Goal: Use online tool/utility: Use online tool/utility

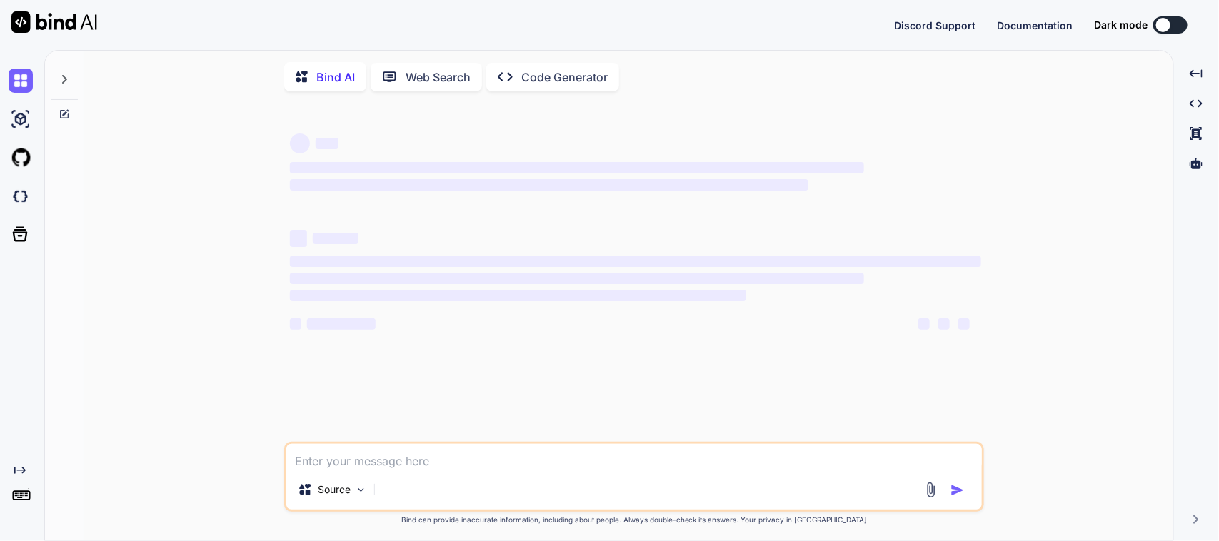
type textarea "x"
click at [390, 454] on textarea at bounding box center [634, 457] width 696 height 26
drag, startPoint x: 395, startPoint y: 456, endPoint x: 404, endPoint y: 456, distance: 8.6
click at [396, 456] on textarea at bounding box center [634, 457] width 696 height 26
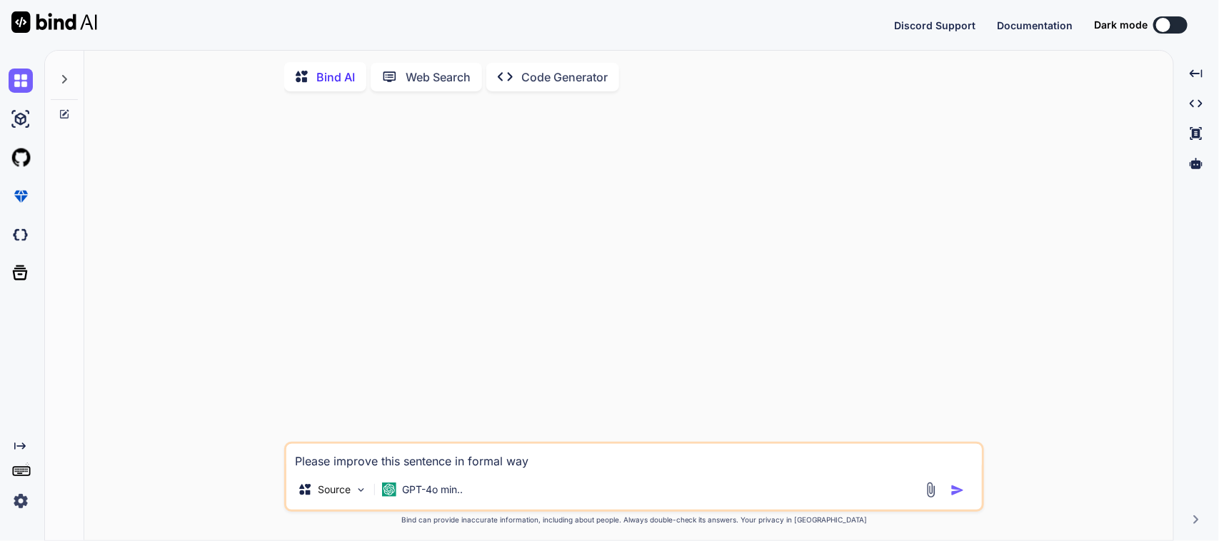
click at [569, 459] on textarea "Please improve this sentence in formal way" at bounding box center [634, 457] width 696 height 26
paste textarea "Please find the endpoint of this API given below."
type textarea "Please improve this sentence in formal way => Please find the endpoint of this …"
click at [951, 497] on img "button" at bounding box center [958, 491] width 14 height 14
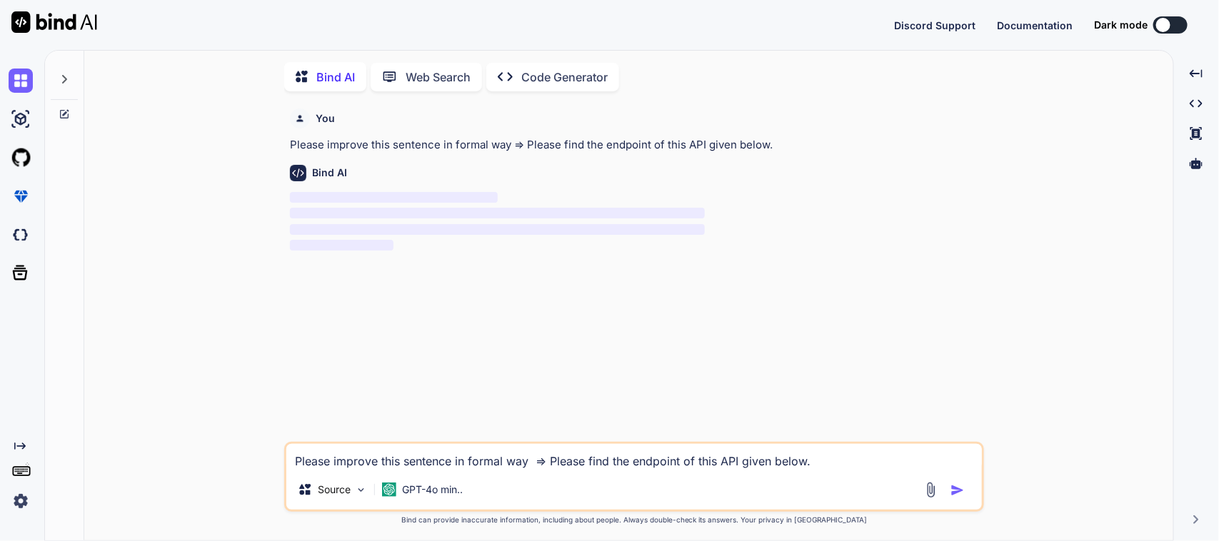
scroll to position [6, 0]
click at [586, 299] on div "You Please improve this sentence in formal way => Please find the endpoint of t…" at bounding box center [635, 270] width 697 height 339
click at [615, 234] on p "‌ ‌ ‌ ‌" at bounding box center [635, 220] width 691 height 64
click at [623, 195] on p "‌" at bounding box center [635, 196] width 691 height 16
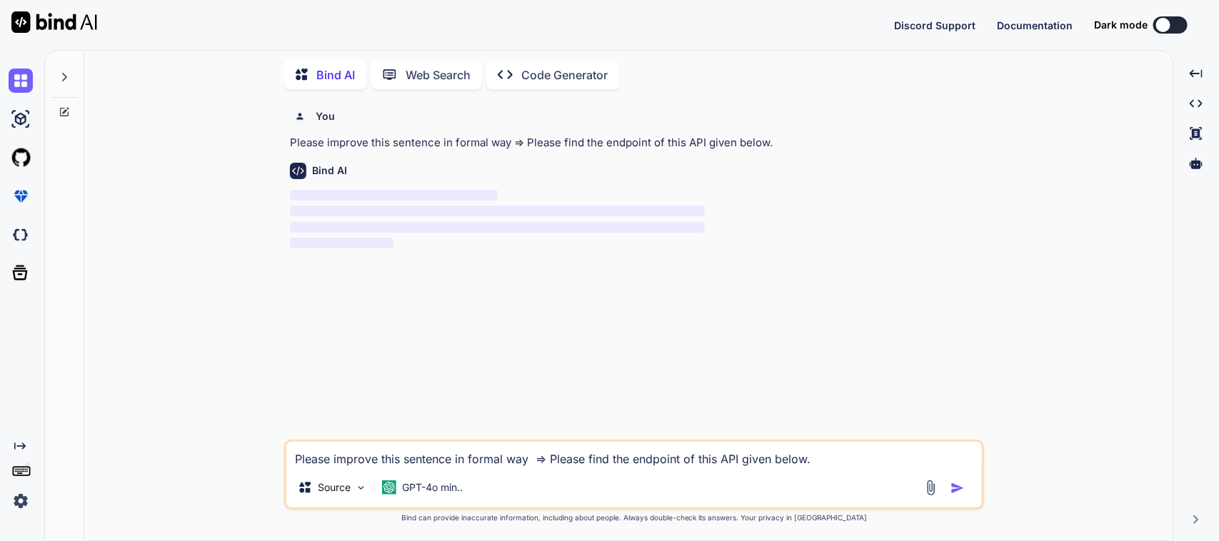
click at [650, 194] on p "‌" at bounding box center [635, 196] width 691 height 16
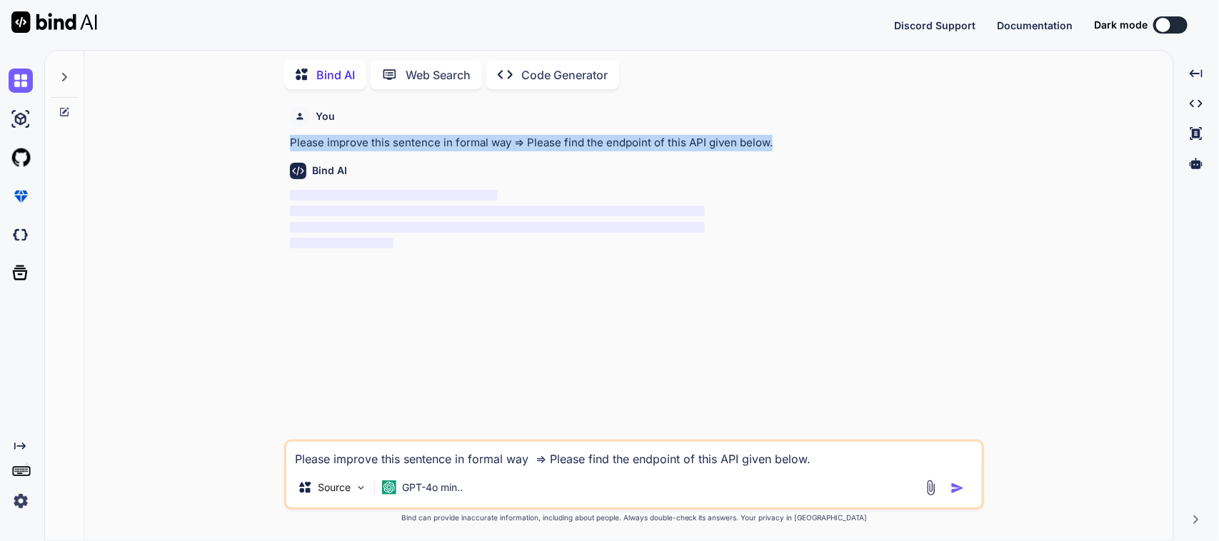
drag, startPoint x: 815, startPoint y: 134, endPoint x: 236, endPoint y: 146, distance: 578.7
click at [236, 146] on div "You Please improve this sentence in formal way => Please find the endpoint of t…" at bounding box center [635, 321] width 1078 height 440
copy p "Please improve this sentence in formal way => Please find the endpoint of this …"
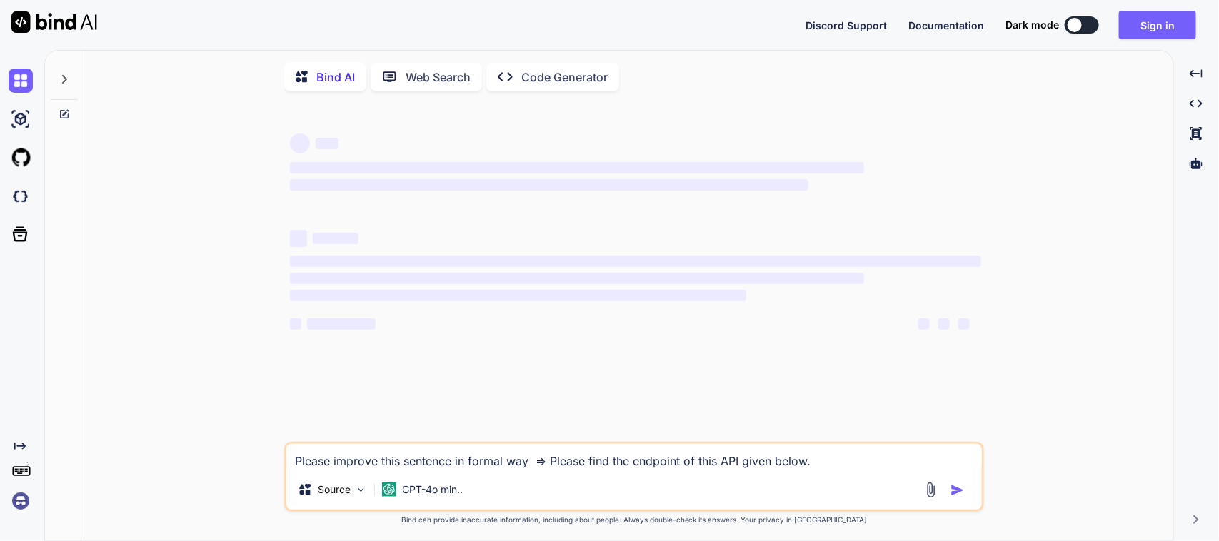
type textarea "x"
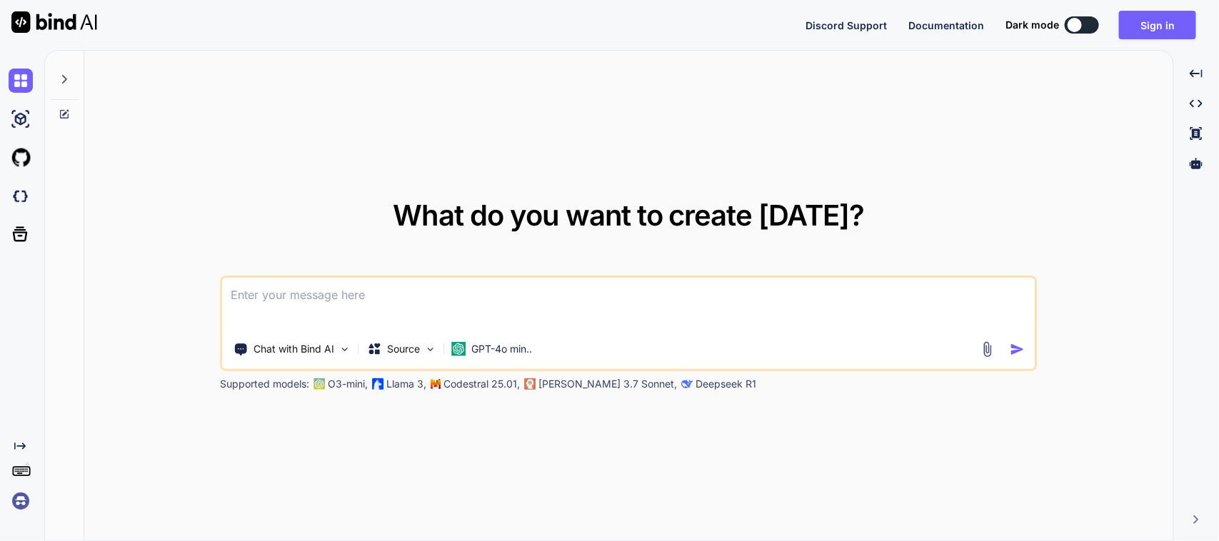
click at [362, 296] on textarea at bounding box center [629, 304] width 812 height 53
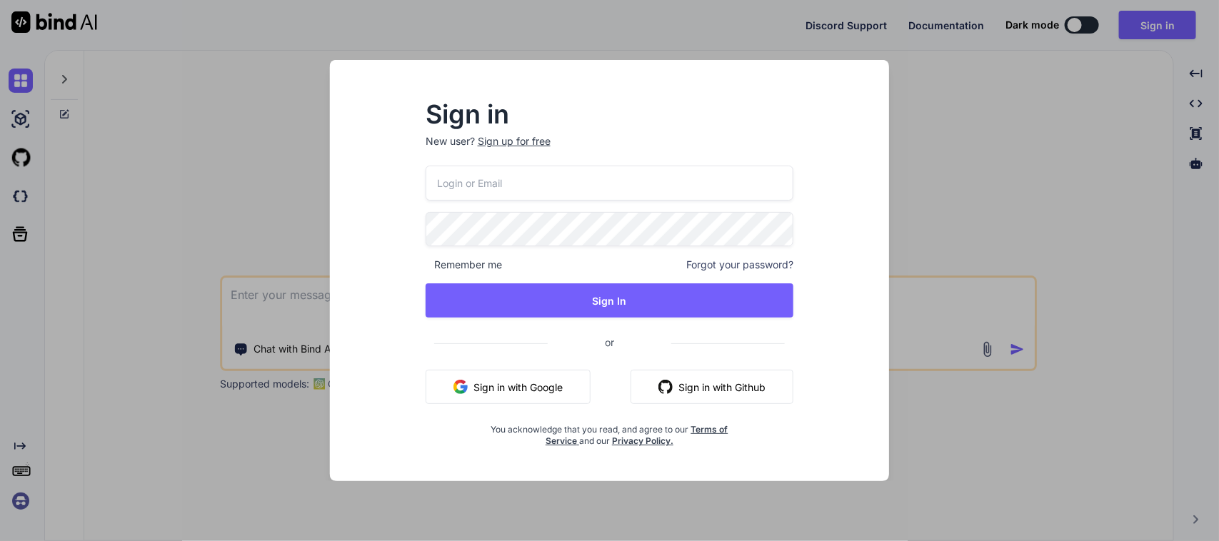
click at [558, 386] on button "Sign in with Google" at bounding box center [508, 387] width 165 height 34
click at [947, 138] on div "Sign in New user? Sign up for free Remember me Forgot your password? Sign In or…" at bounding box center [609, 270] width 1219 height 541
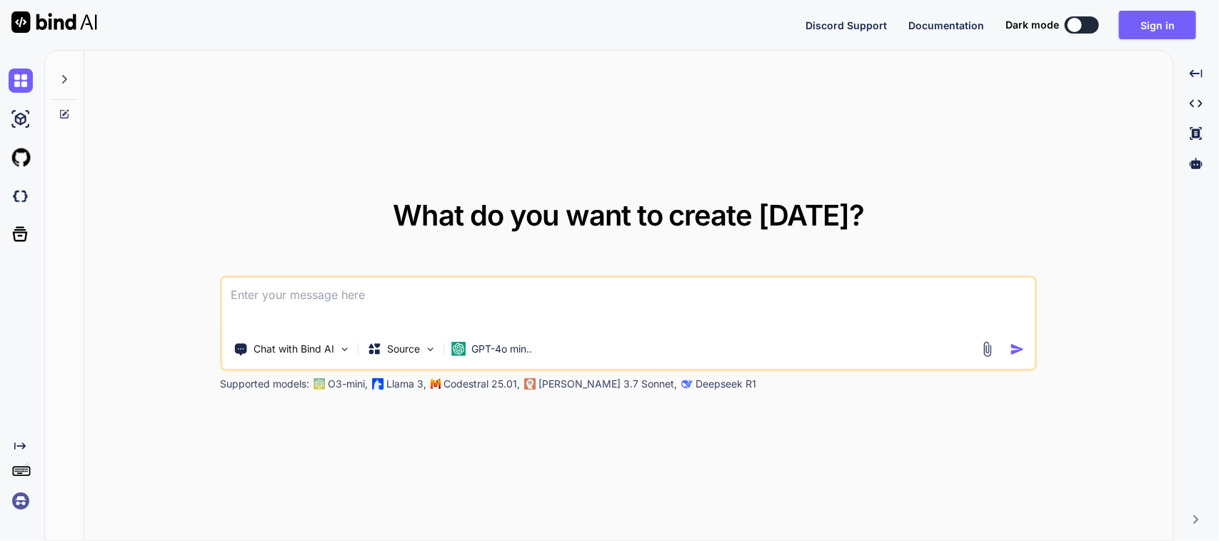
click at [346, 296] on textarea at bounding box center [629, 304] width 812 height 53
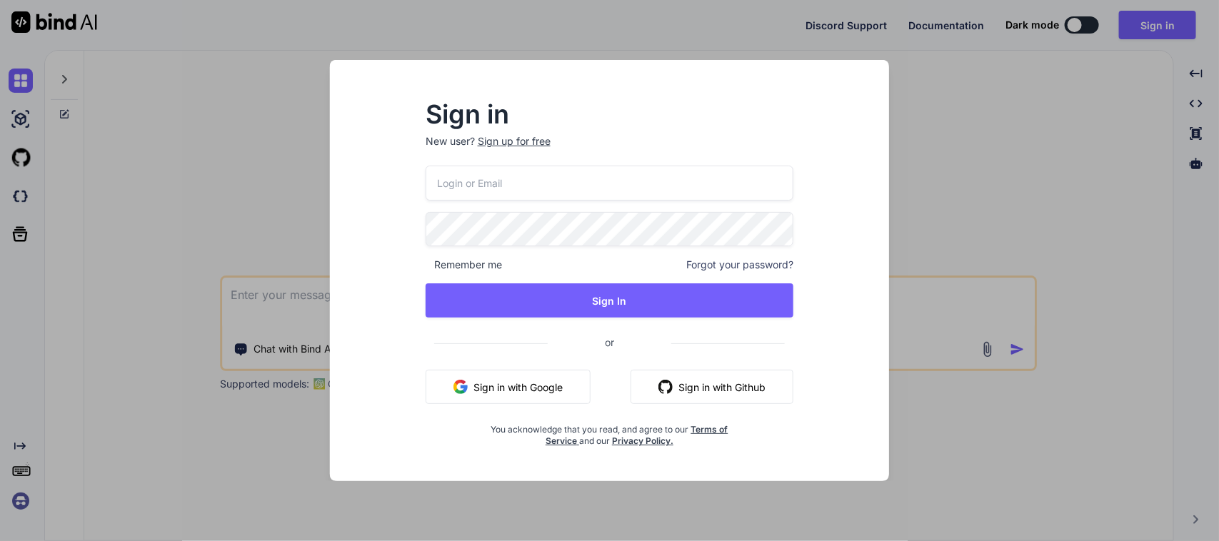
click at [513, 397] on button "Sign in with Google" at bounding box center [508, 387] width 165 height 34
click at [954, 51] on div "Sign in New user? Sign up for free Remember me Forgot your password? Sign In or…" at bounding box center [609, 270] width 1219 height 541
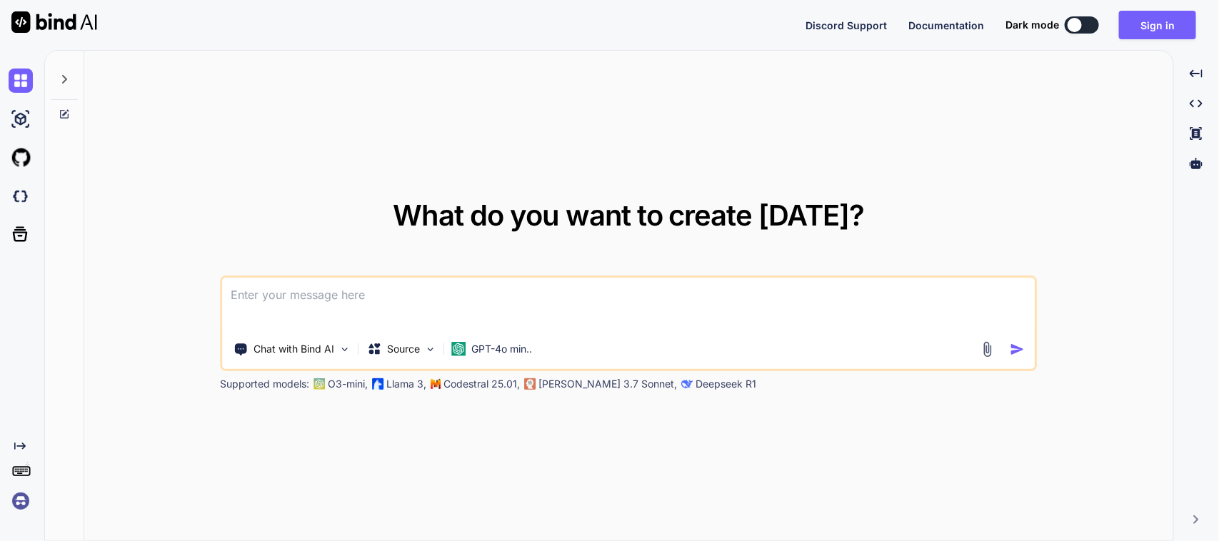
click at [344, 301] on div "What do you want to create today? Chat with Bind AI Source GPT-4o min.. Support…" at bounding box center [631, 295] width 1175 height 491
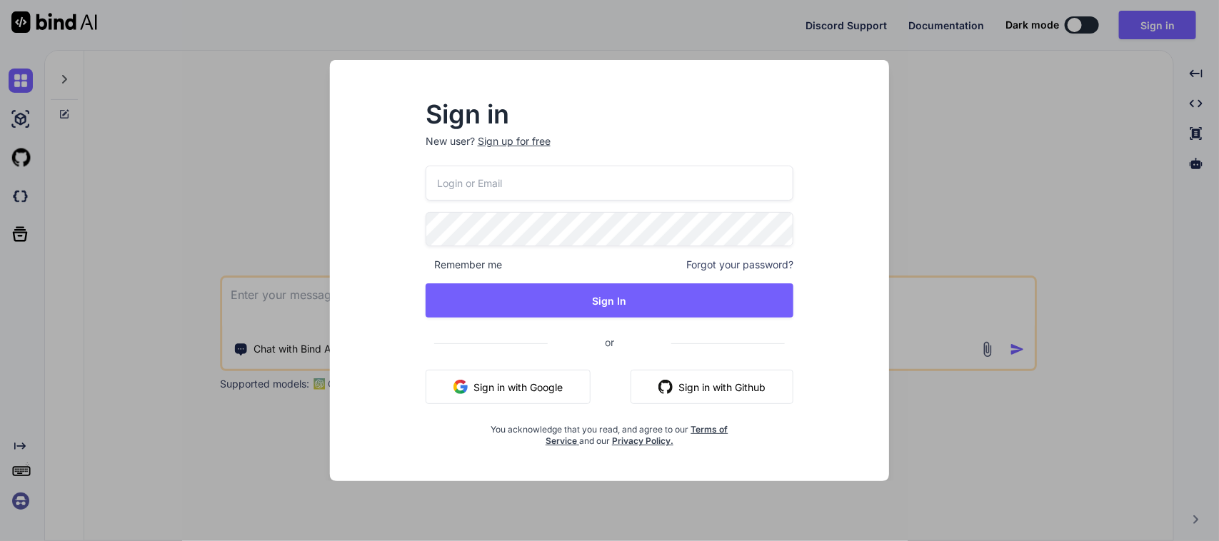
click at [306, 189] on div "Sign in New user? Sign up for free Remember me Forgot your password? Sign In or…" at bounding box center [610, 271] width 610 height 422
click at [1018, 261] on div "Sign in New user? Sign up for free Remember me Forgot your password? Sign In or…" at bounding box center [609, 270] width 1219 height 541
click at [1019, 261] on div "What do you want to create today? Chat with Bind AI Source GPT-4o min.. Support…" at bounding box center [629, 296] width 816 height 190
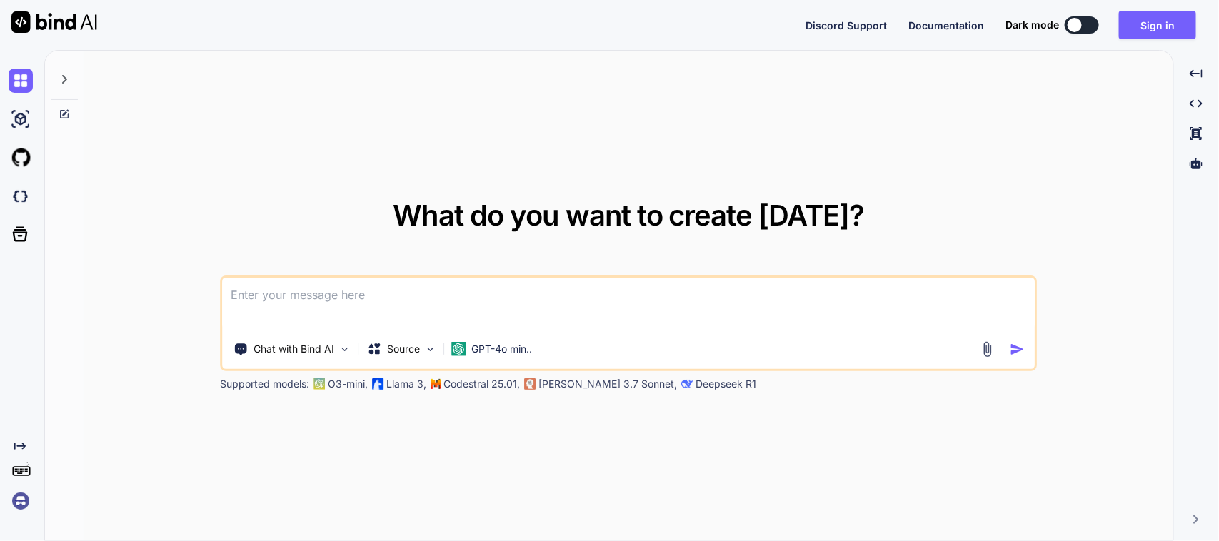
click at [19, 434] on div "Created with Pixso." at bounding box center [19, 287] width 39 height 452
click at [19, 444] on icon "Created with Pixso." at bounding box center [19, 446] width 11 height 11
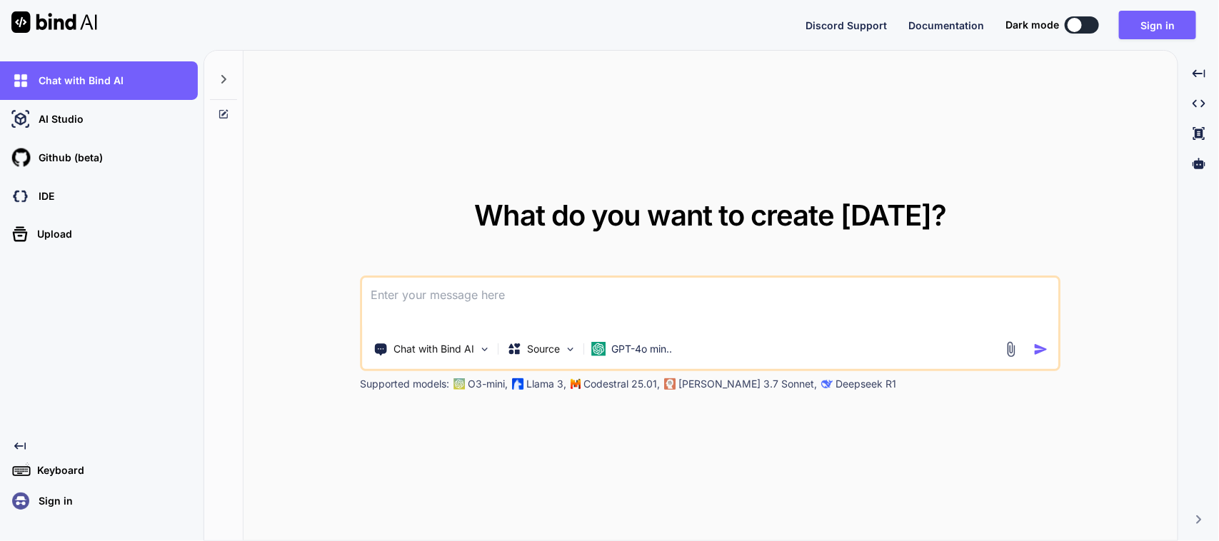
click at [50, 504] on p "Sign in" at bounding box center [53, 501] width 40 height 14
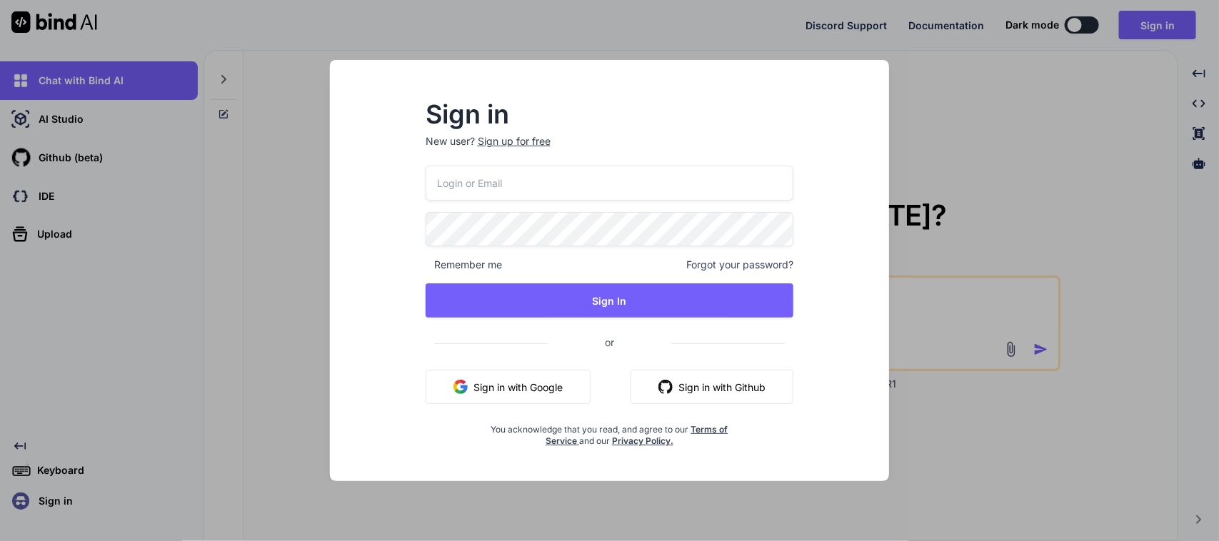
click at [41, 504] on div "Sign in New user? Sign up for free Remember me Forgot your password? Sign In or…" at bounding box center [609, 270] width 1219 height 541
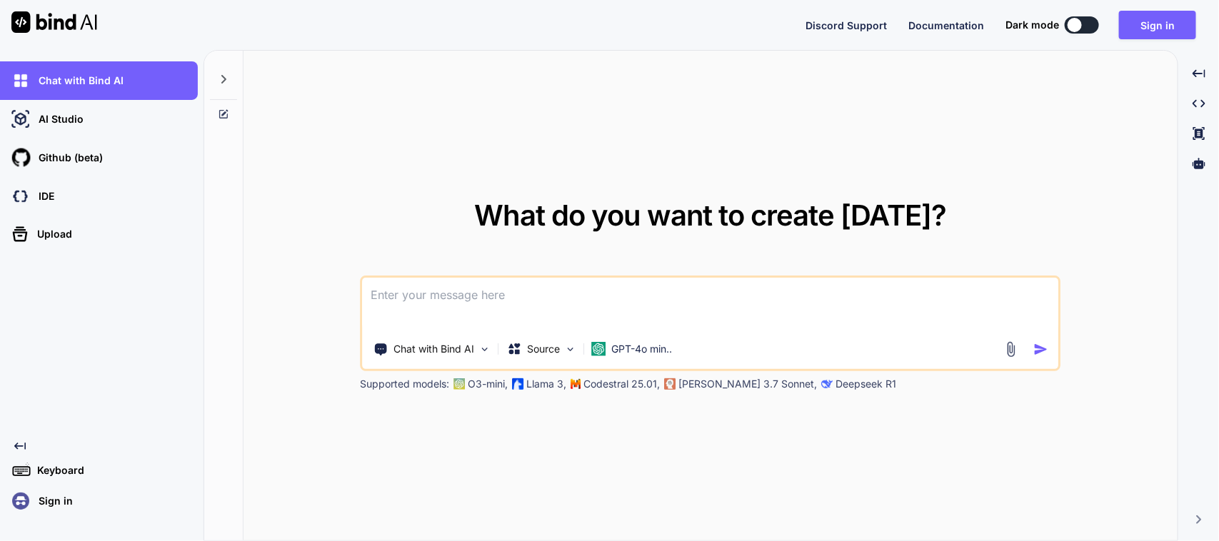
click at [223, 79] on icon at bounding box center [223, 79] width 11 height 11
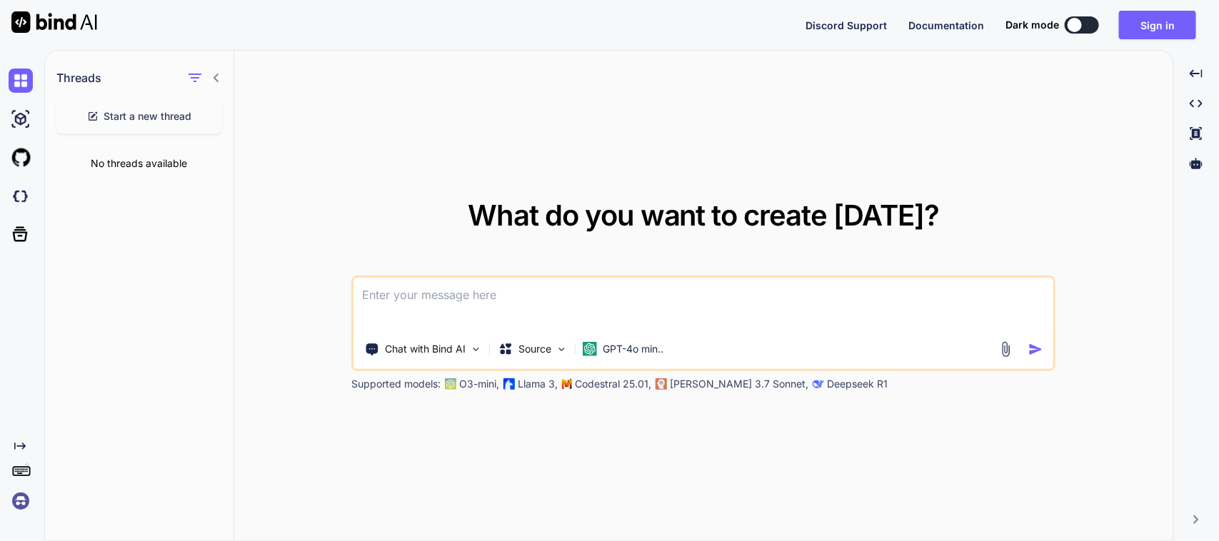
click at [172, 119] on span "Start a new thread" at bounding box center [148, 116] width 88 height 14
click at [406, 284] on textarea at bounding box center [704, 304] width 700 height 53
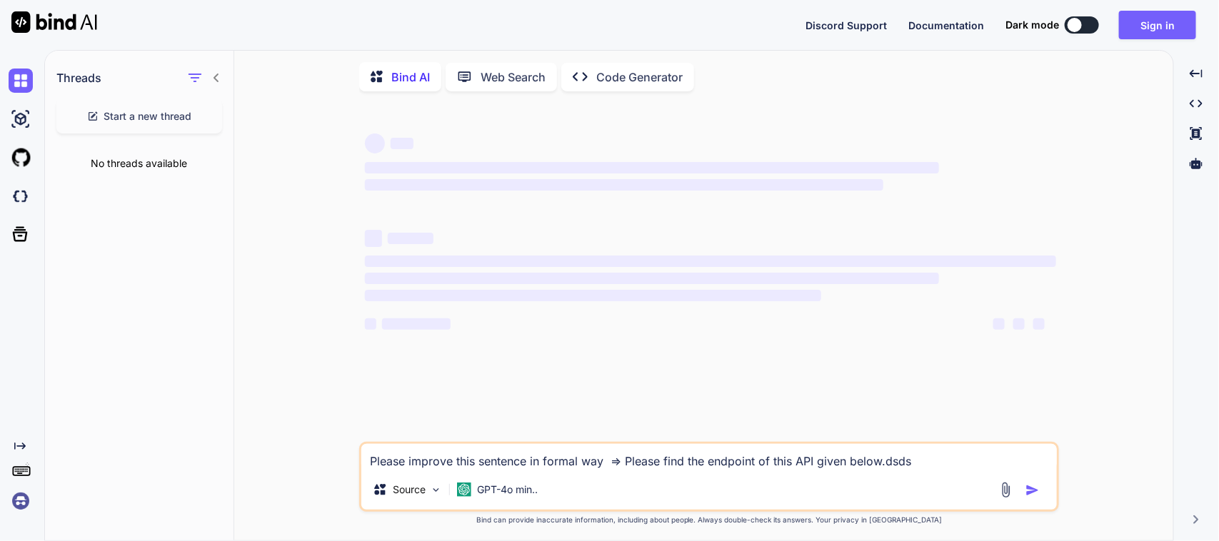
drag, startPoint x: 929, startPoint y: 473, endPoint x: 884, endPoint y: 466, distance: 45.5
click at [884, 466] on textarea "Please improve this sentence in formal way => Please find the endpoint of this …" at bounding box center [709, 457] width 696 height 26
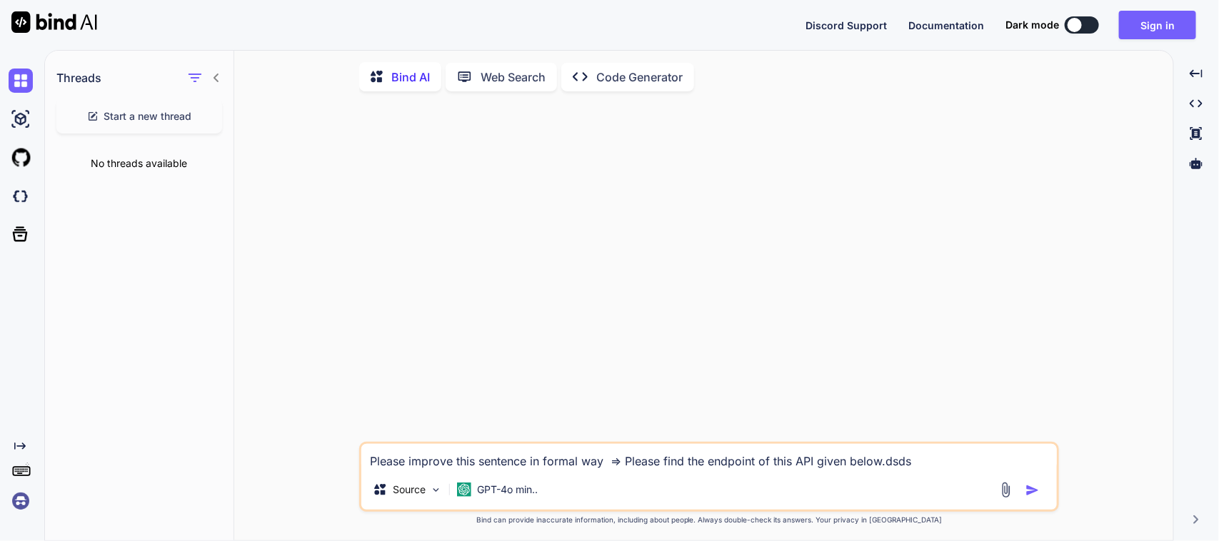
type textarea "Please improve this sentence in formal way => Please find the endpoint of this …"
click at [1022, 489] on div at bounding box center [1022, 490] width 48 height 16
click at [1024, 491] on div at bounding box center [1022, 490] width 48 height 16
click at [1032, 491] on img "button" at bounding box center [1033, 491] width 14 height 14
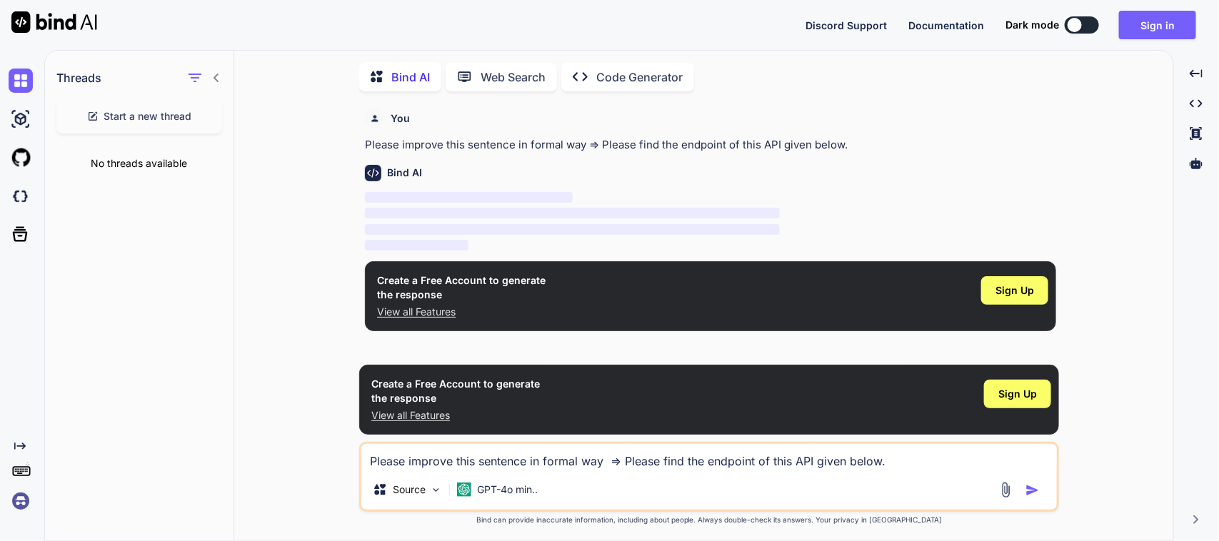
scroll to position [6, 0]
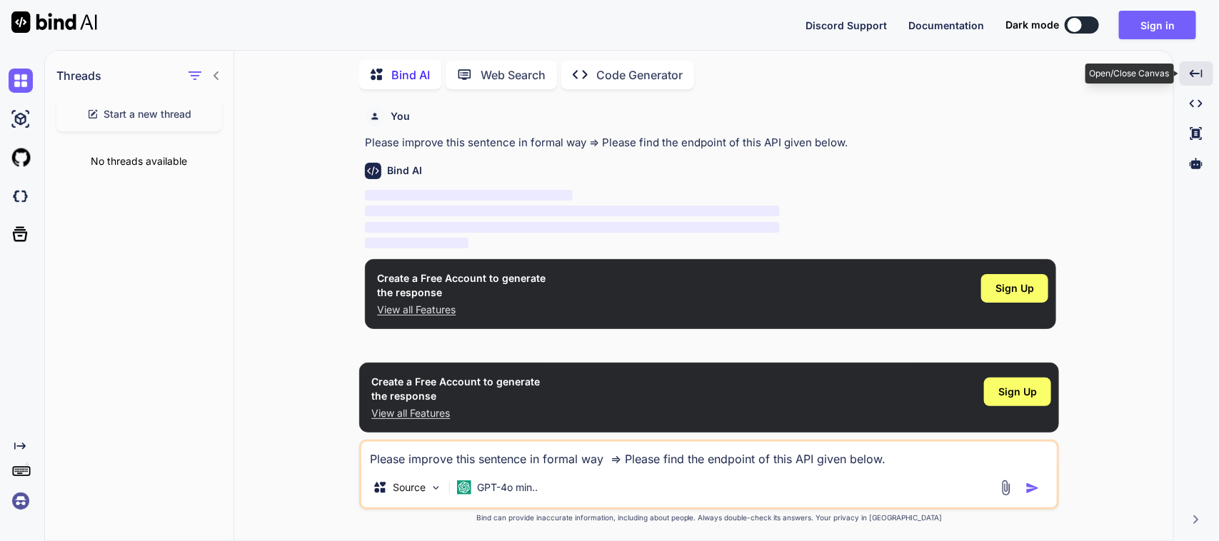
click at [1194, 73] on icon at bounding box center [1196, 73] width 13 height 8
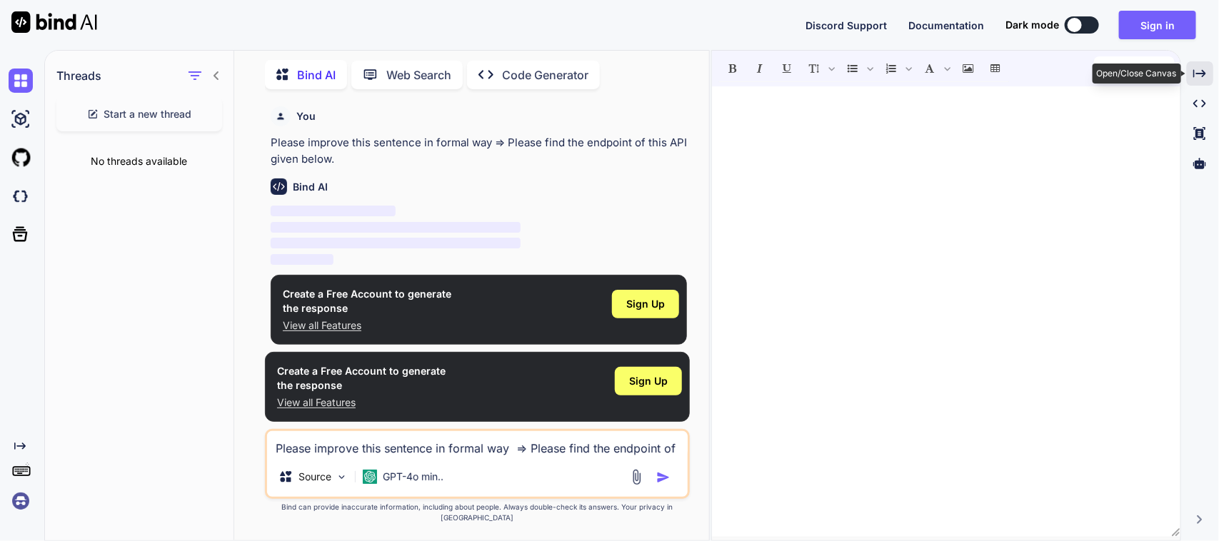
click at [1194, 73] on icon at bounding box center [1200, 73] width 13 height 8
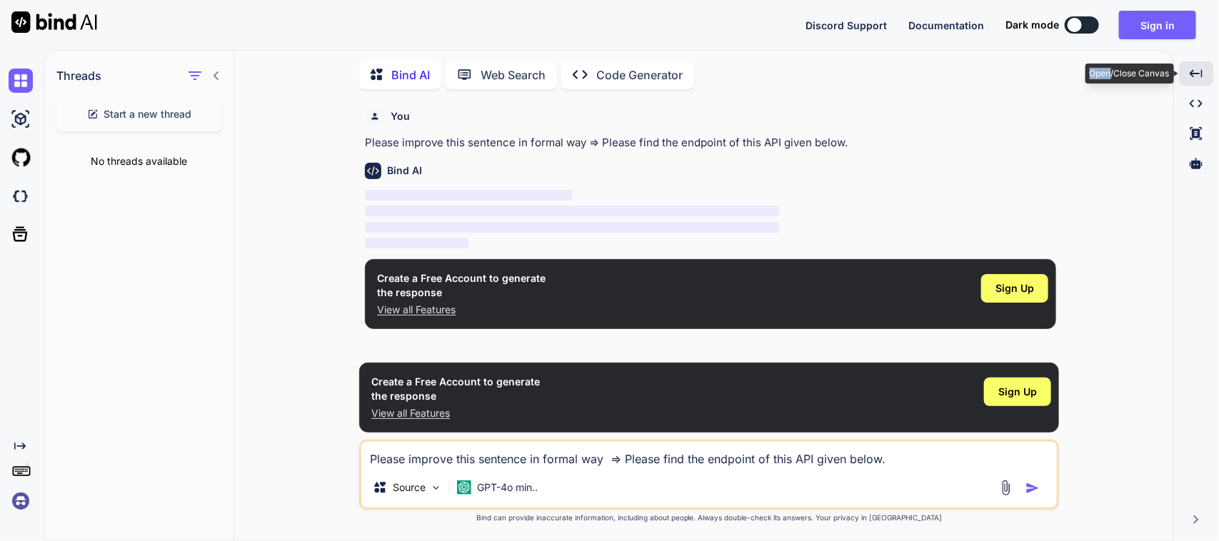
click at [1194, 73] on icon at bounding box center [1196, 73] width 13 height 8
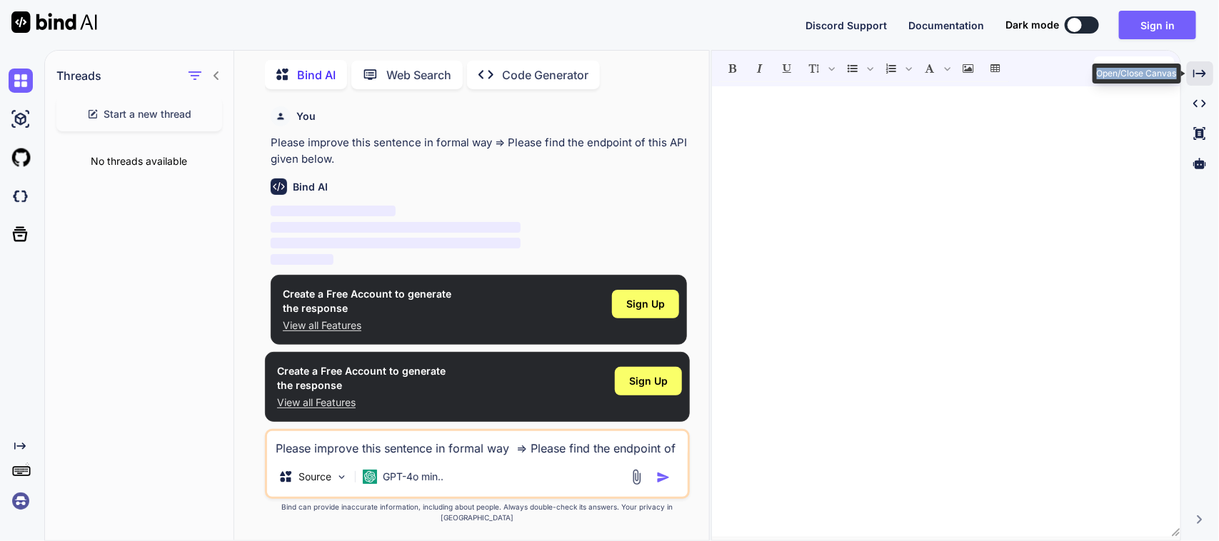
click at [1194, 73] on icon at bounding box center [1200, 73] width 13 height 8
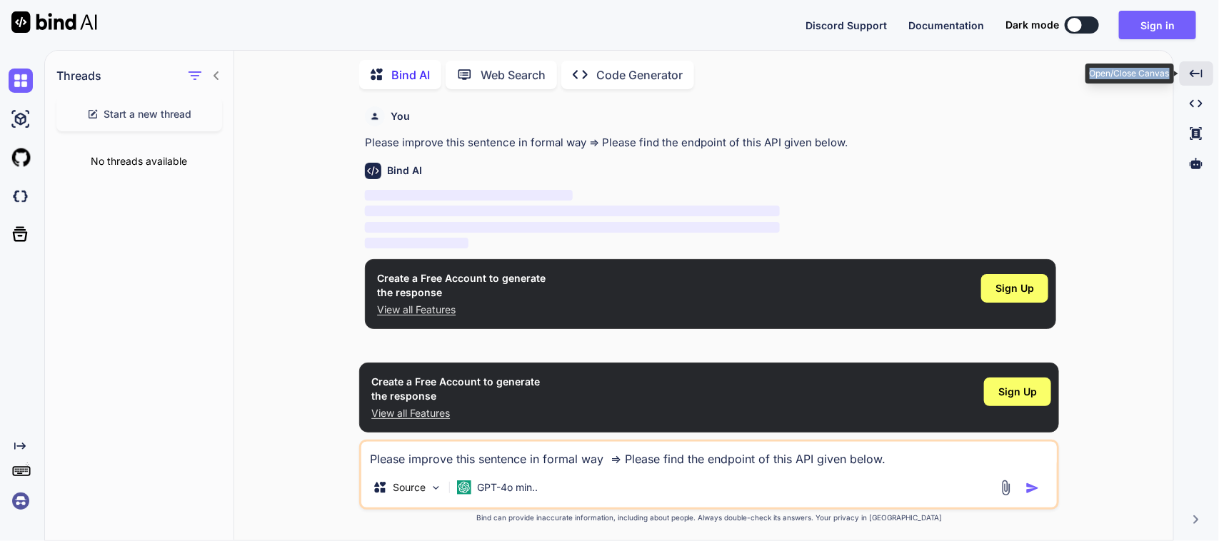
click at [1194, 73] on icon at bounding box center [1196, 73] width 13 height 8
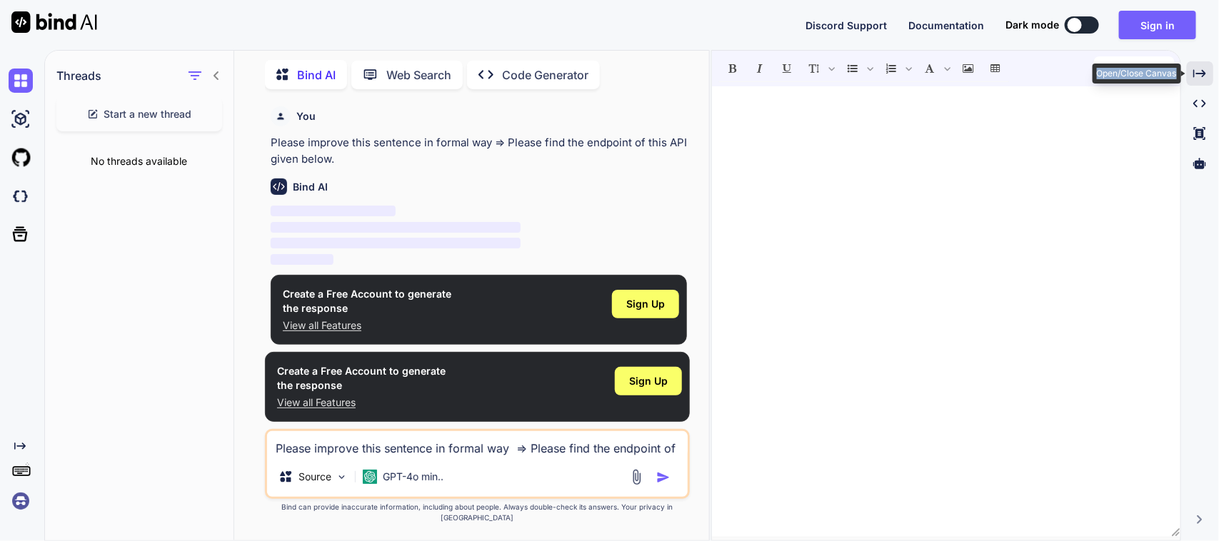
click at [1194, 73] on icon at bounding box center [1200, 73] width 13 height 8
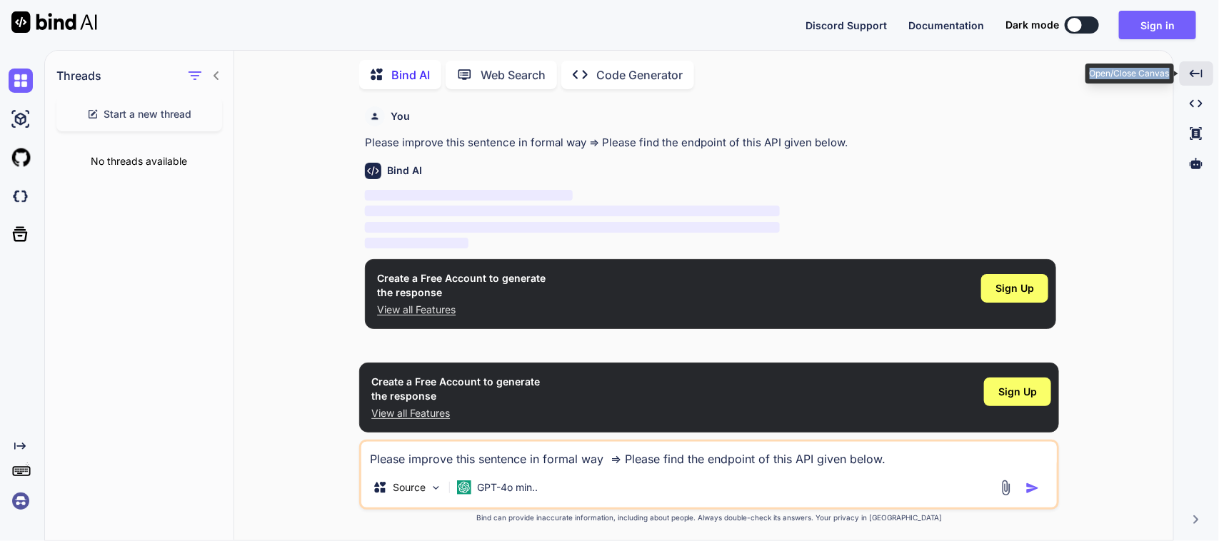
click at [1194, 73] on icon at bounding box center [1196, 73] width 13 height 8
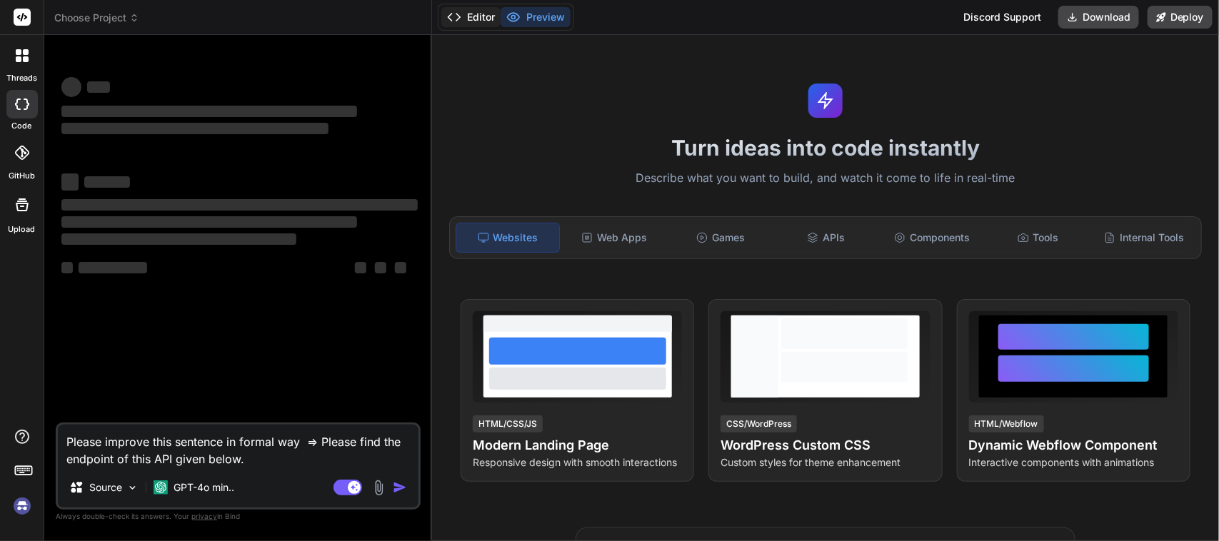
click at [465, 11] on button "Editor" at bounding box center [470, 17] width 59 height 20
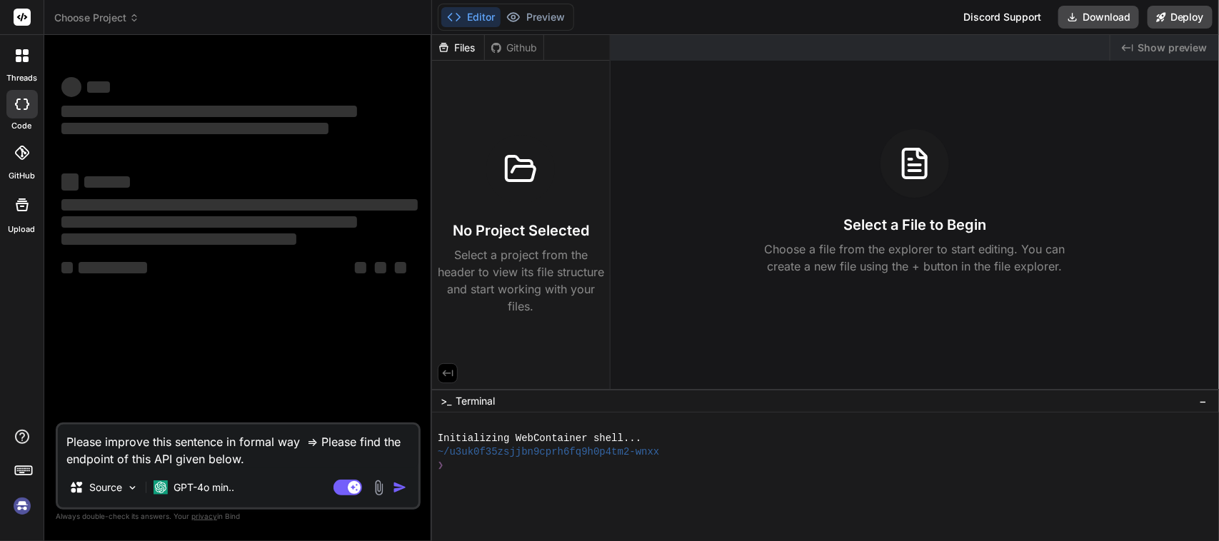
click at [465, 11] on button "Editor" at bounding box center [470, 17] width 59 height 20
click at [511, 11] on icon at bounding box center [513, 17] width 14 height 14
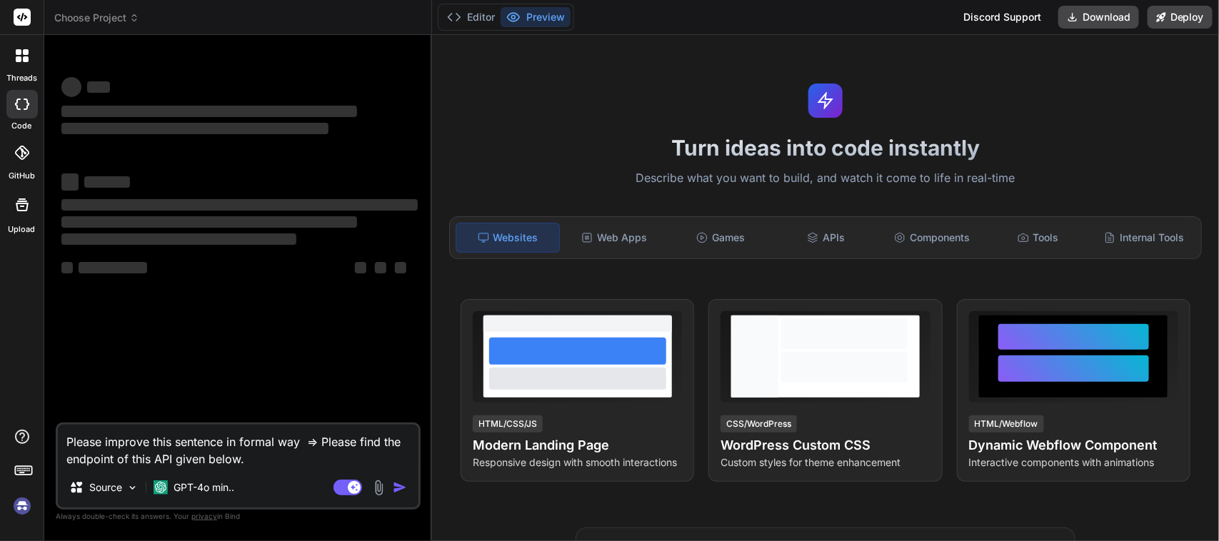
click at [529, 20] on button "Preview" at bounding box center [536, 17] width 70 height 20
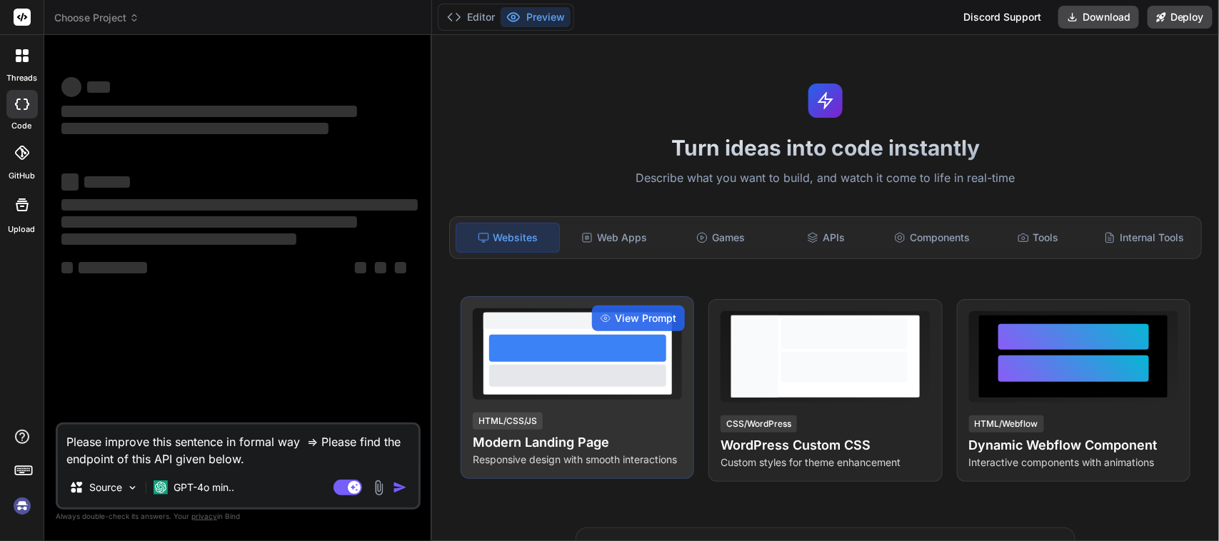
drag, startPoint x: 433, startPoint y: 319, endPoint x: 501, endPoint y: 311, distance: 69.1
click at [501, 311] on div "Turn ideas into code instantly Describe what you want to build, and watch it co…" at bounding box center [825, 288] width 787 height 506
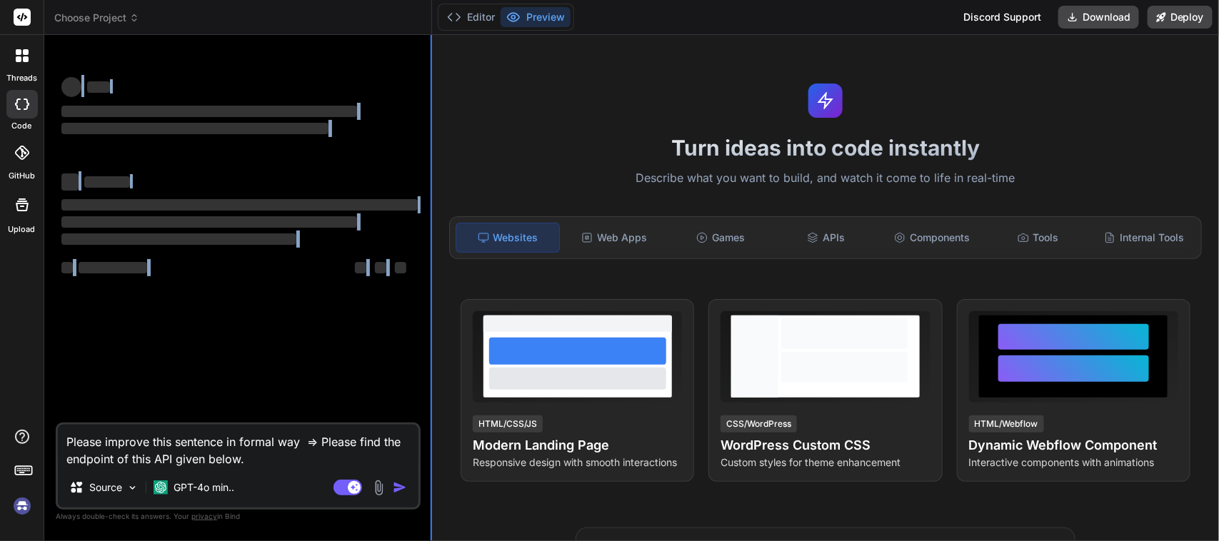
click at [431, 307] on div "Bind AI Web Search Created with Pixso. Code Generator ‌ ‌ ‌ ‌ ‌ ‌ ‌ ‌ ‌ ‌ ‌ ‌ ‌…" at bounding box center [238, 288] width 388 height 506
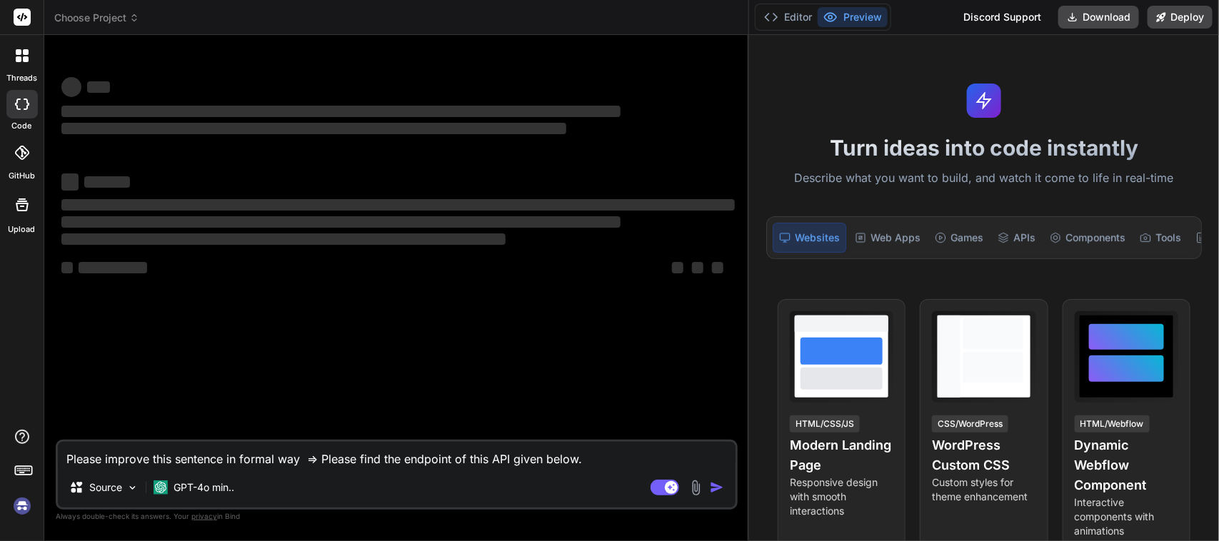
drag, startPoint x: 431, startPoint y: 307, endPoint x: 1219, endPoint y: 319, distance: 788.0
click at [1219, 319] on div "Choose Project Created with Pixso. Bind AI Web Search Created with Pixso. Code …" at bounding box center [631, 270] width 1175 height 541
click at [16, 64] on div at bounding box center [22, 56] width 30 height 30
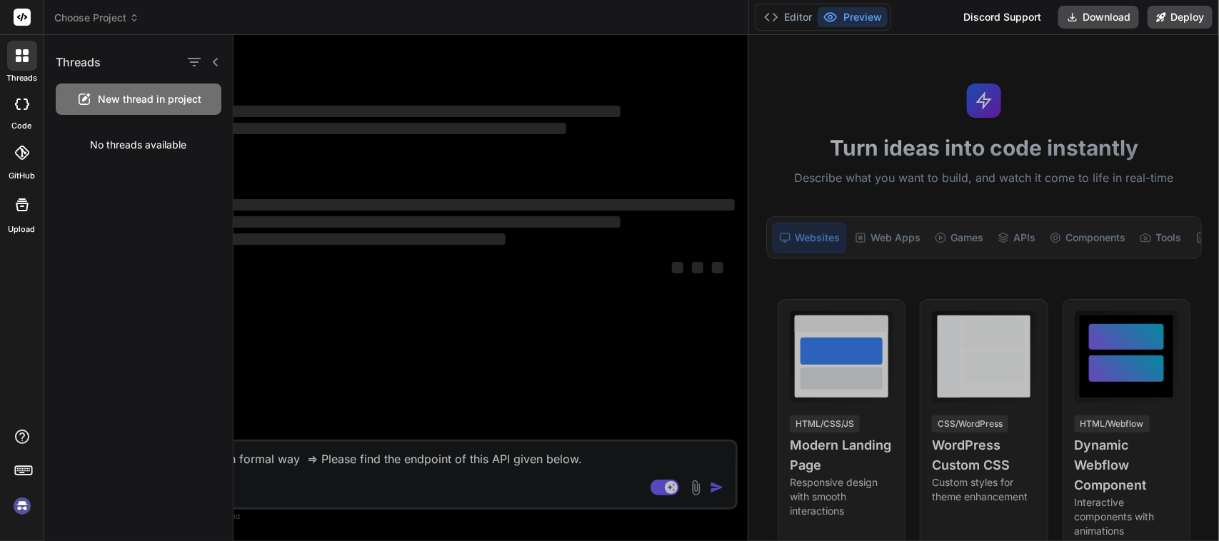
click at [16, 64] on div at bounding box center [22, 56] width 30 height 30
click at [16, 499] on img at bounding box center [22, 506] width 24 height 24
click at [26, 465] on icon at bounding box center [24, 470] width 20 height 20
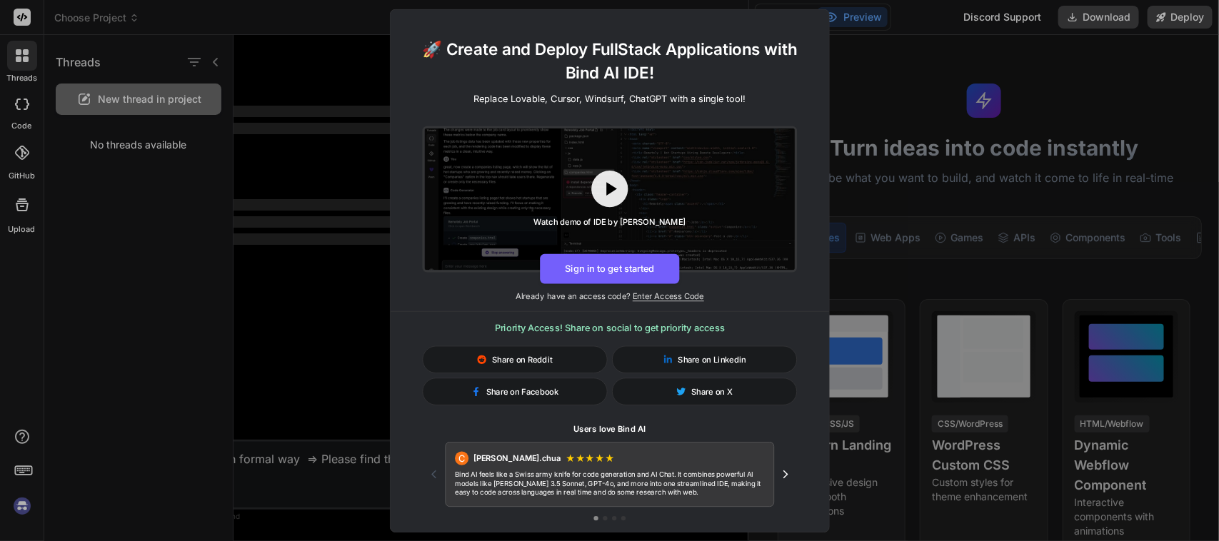
click at [26, 465] on div "🚀 Create and Deploy FullStack Applications with Bind AI IDE! Replace Lovable, C…" at bounding box center [609, 270] width 1219 height 541
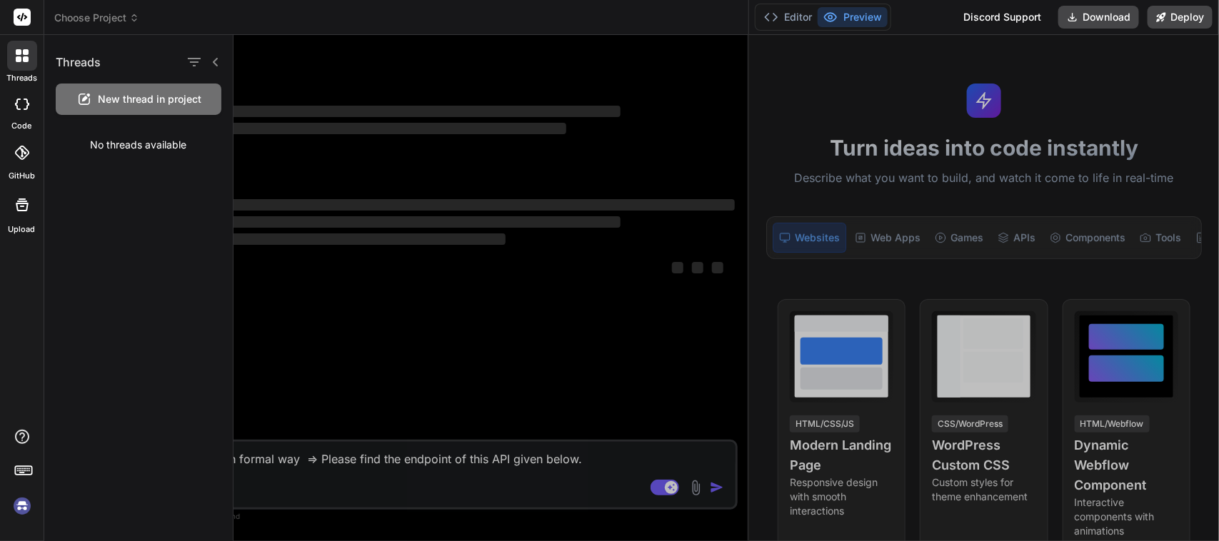
click at [11, 437] on div at bounding box center [22, 474] width 44 height 90
click at [18, 437] on icon at bounding box center [22, 437] width 17 height 17
click at [26, 19] on rect at bounding box center [22, 17] width 17 height 17
click at [320, 376] on div at bounding box center [727, 288] width 986 height 506
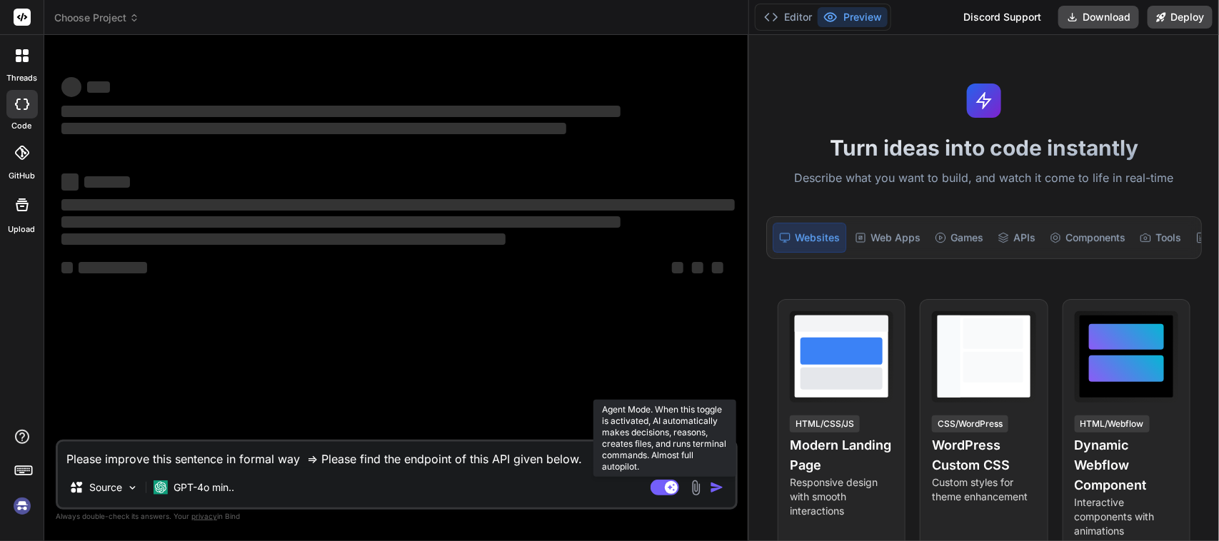
click at [671, 487] on icon at bounding box center [671, 487] width 7 height 7
click at [655, 487] on rect at bounding box center [658, 487] width 13 height 13
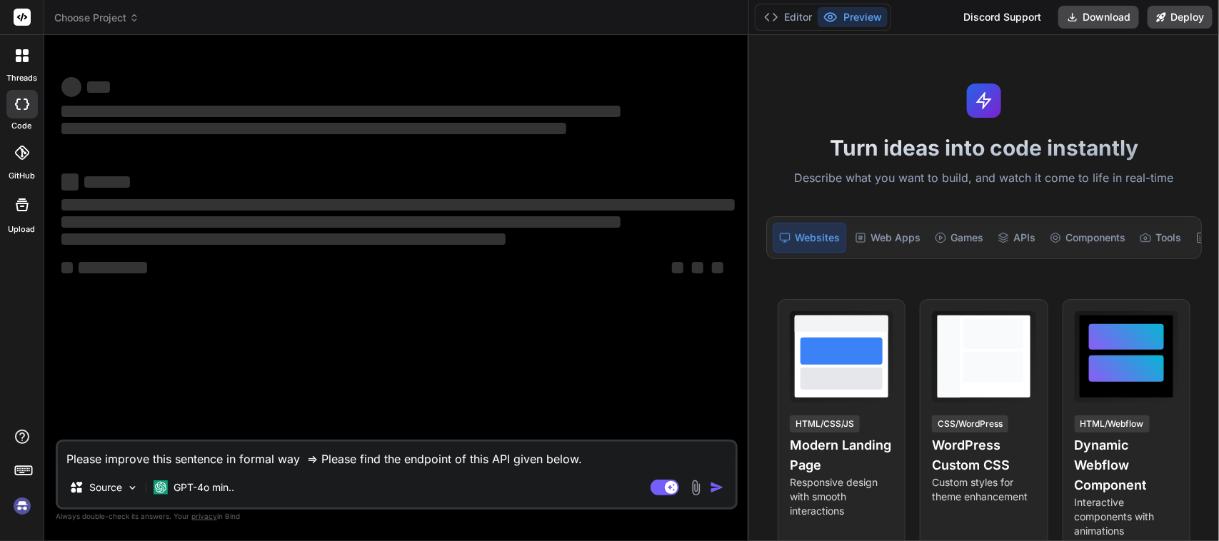
click at [654, 468] on textarea "Please improve this sentence in formal way => Please find the endpoint of this …" at bounding box center [397, 455] width 678 height 26
type textarea "x"
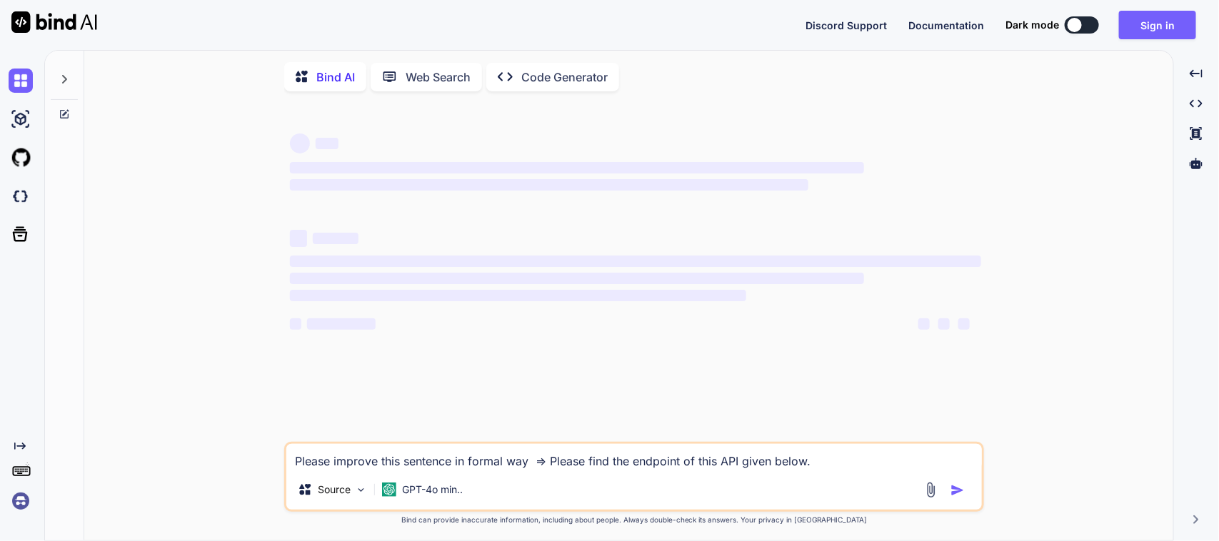
click at [20, 501] on img at bounding box center [21, 501] width 24 height 24
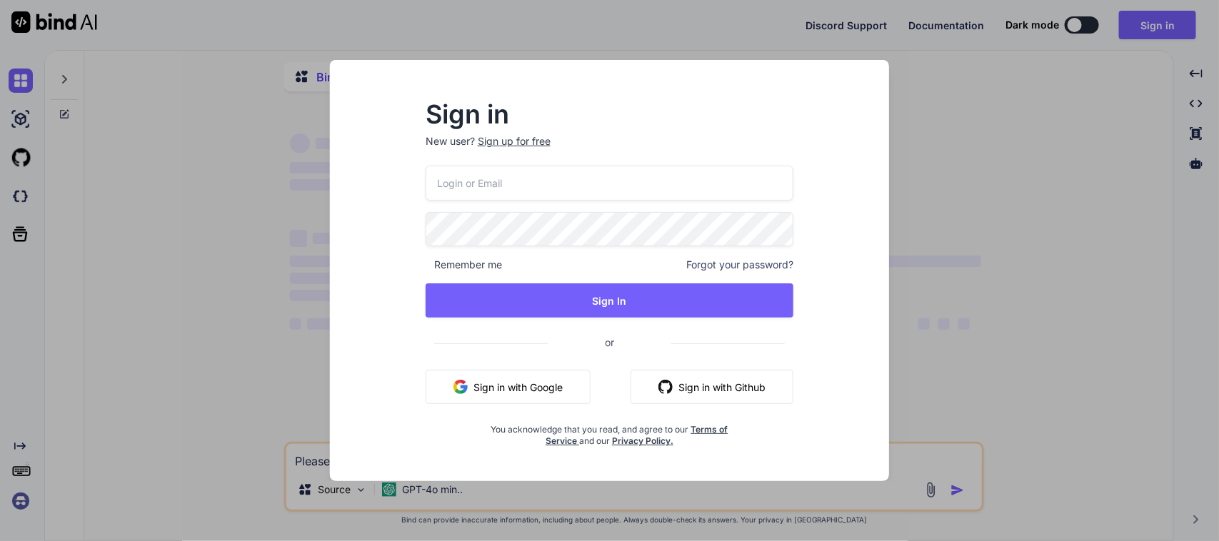
type textarea "x"
click at [176, 230] on div "Sign in New user? Sign up for free Remember me Forgot your password? Sign In or…" at bounding box center [609, 270] width 1219 height 541
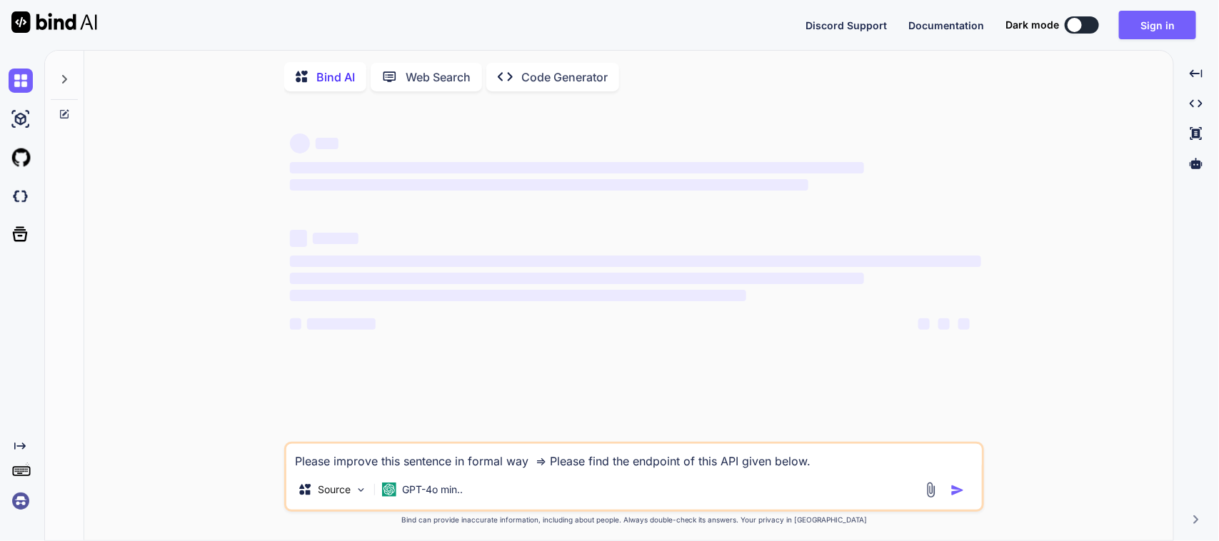
type textarea "x"
click at [977, 499] on div "Source GPT-4o min.." at bounding box center [634, 493] width 696 height 34
